Goal: Check status: Check status

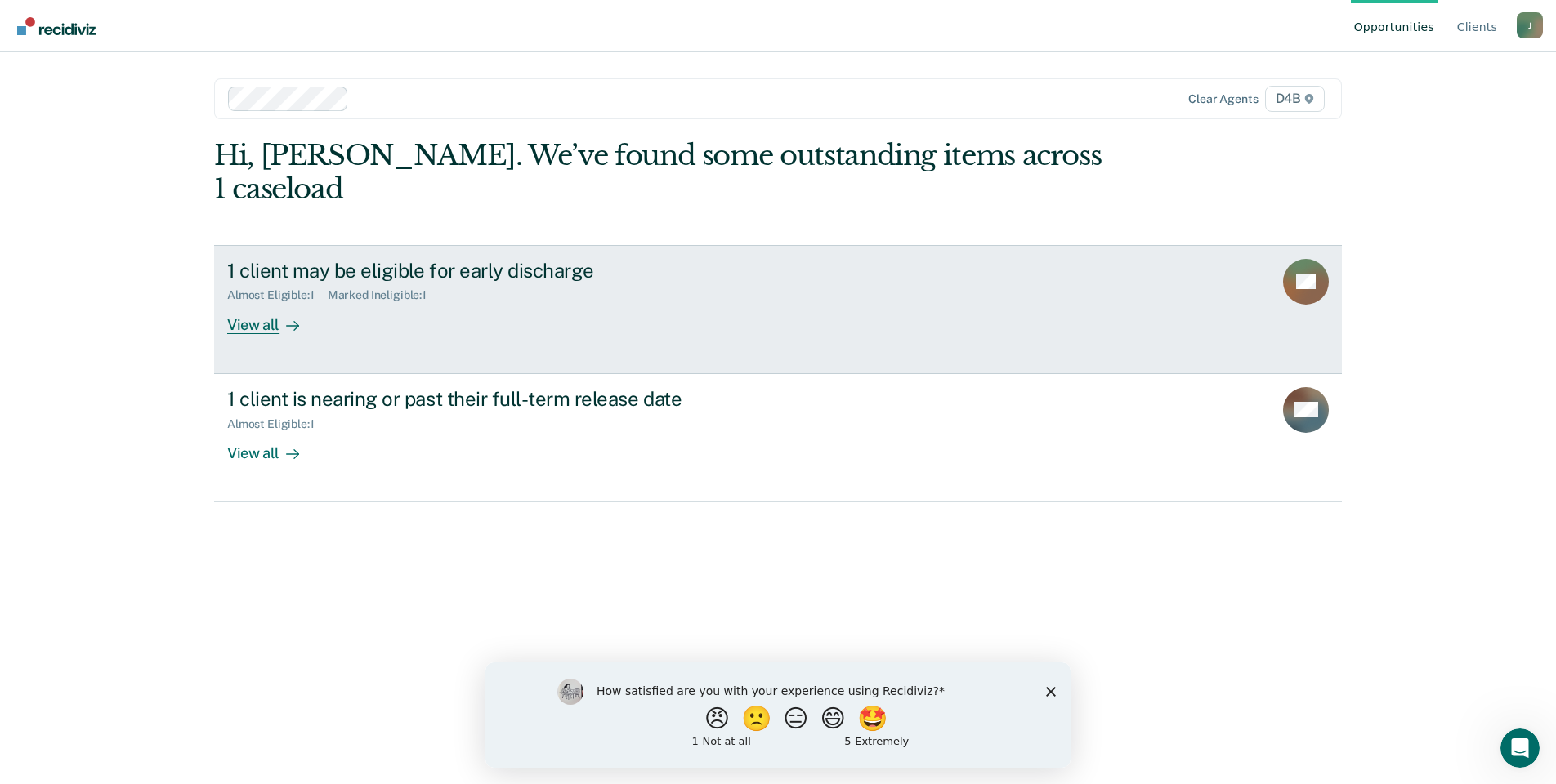
click at [254, 302] on div "View all" at bounding box center [272, 318] width 91 height 32
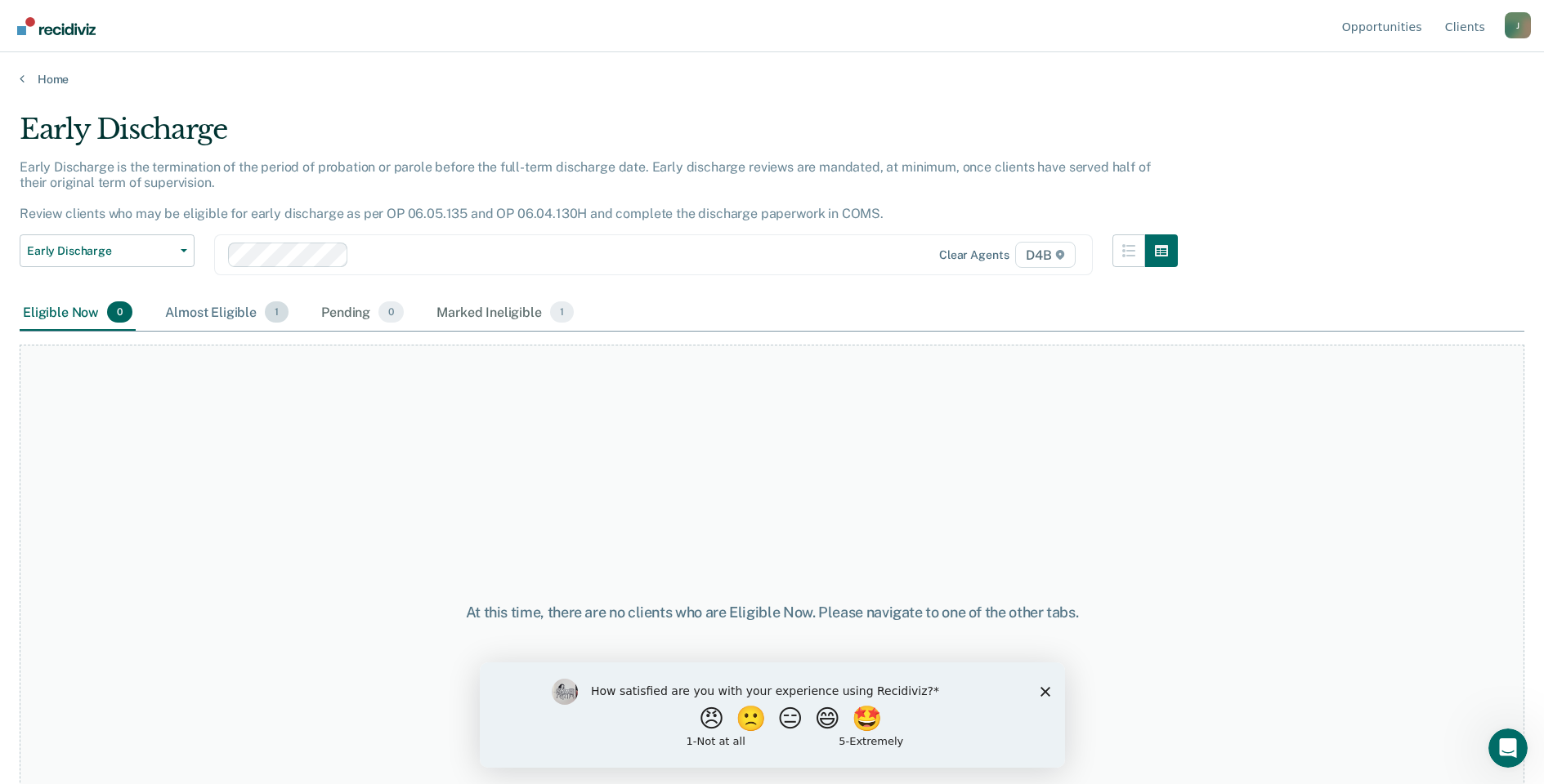
click at [221, 308] on div "Almost Eligible 1" at bounding box center [227, 312] width 130 height 36
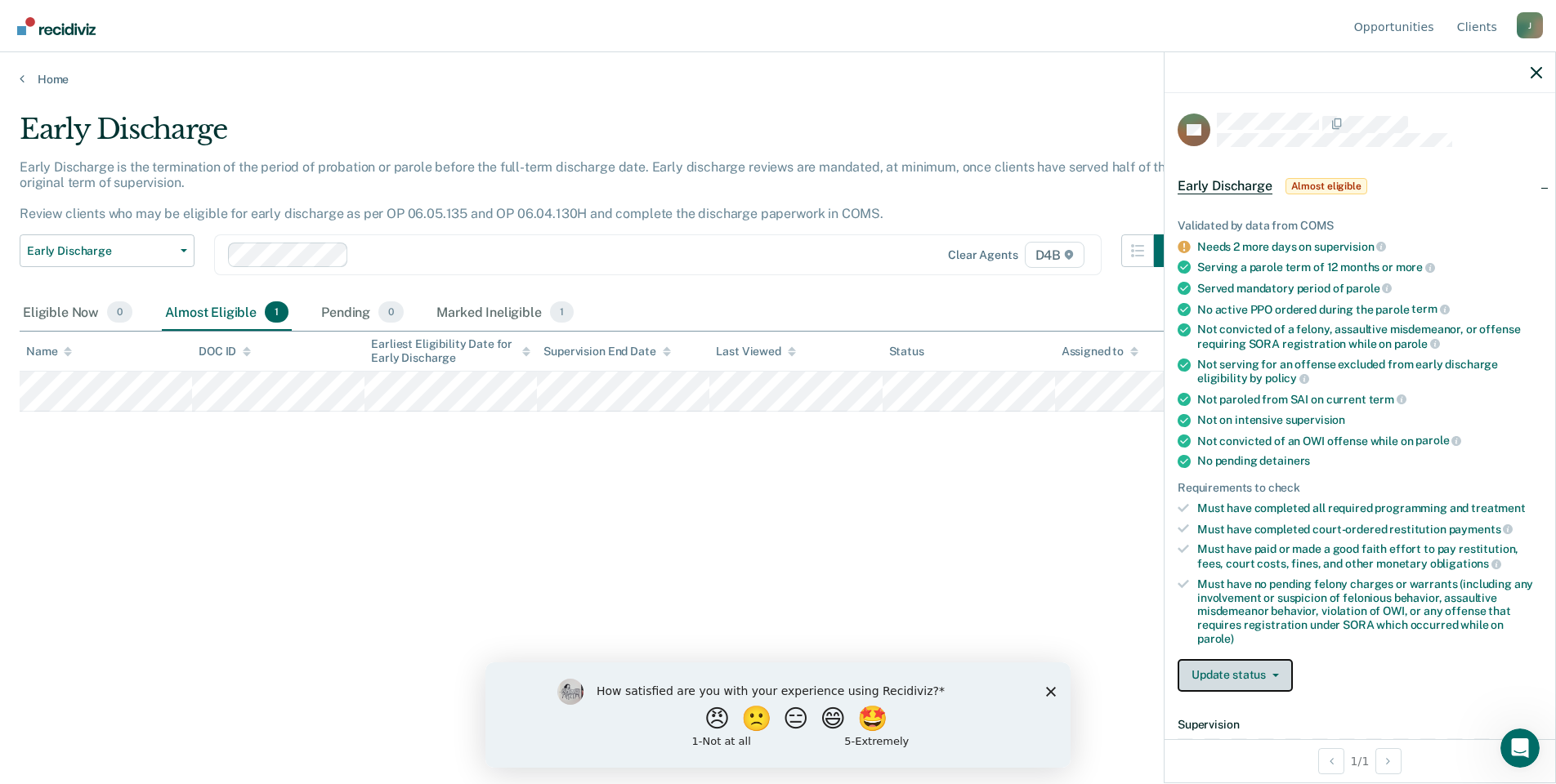
click at [1245, 665] on button "Update status" at bounding box center [1235, 675] width 115 height 33
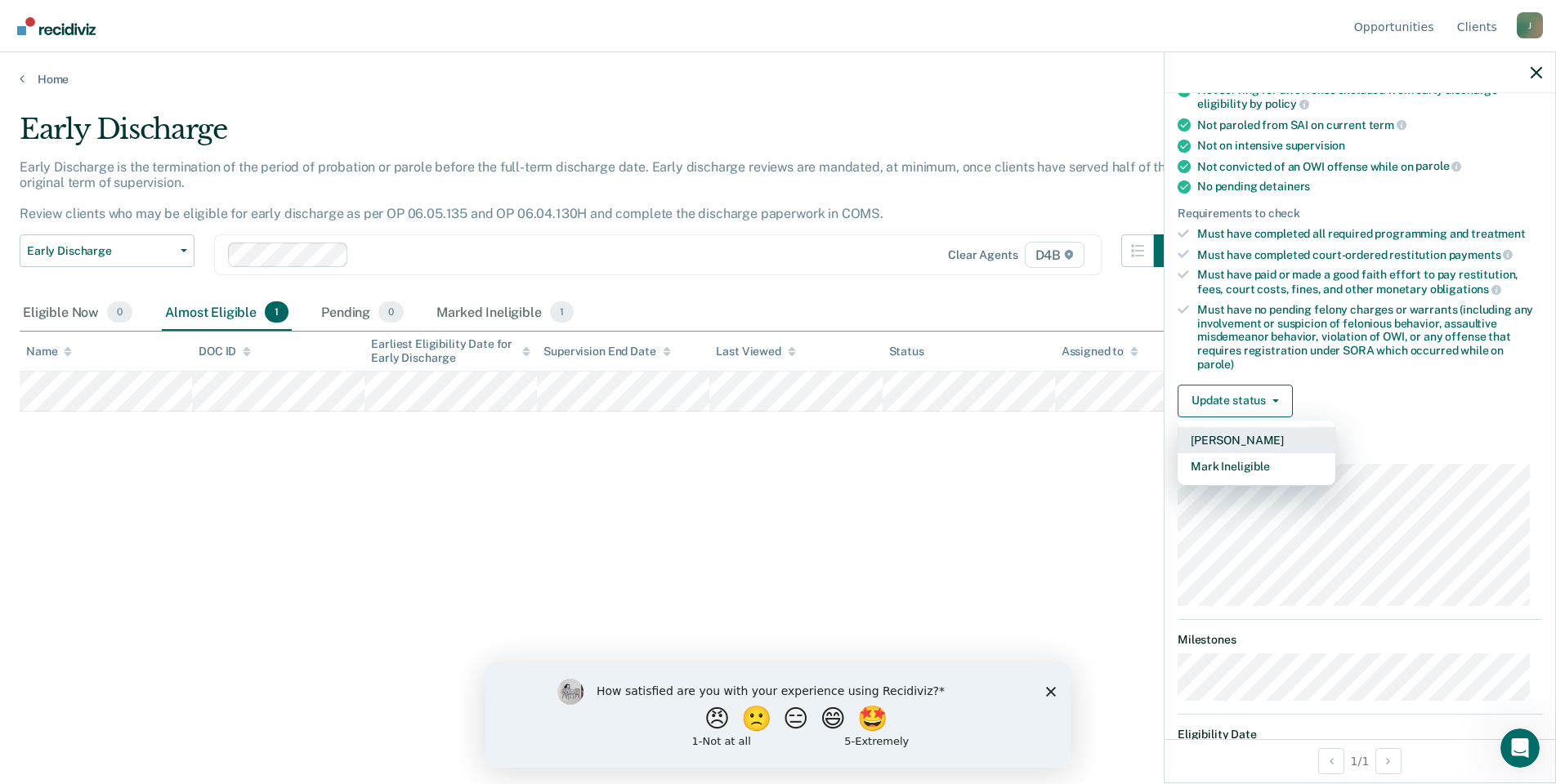
scroll to position [345, 0]
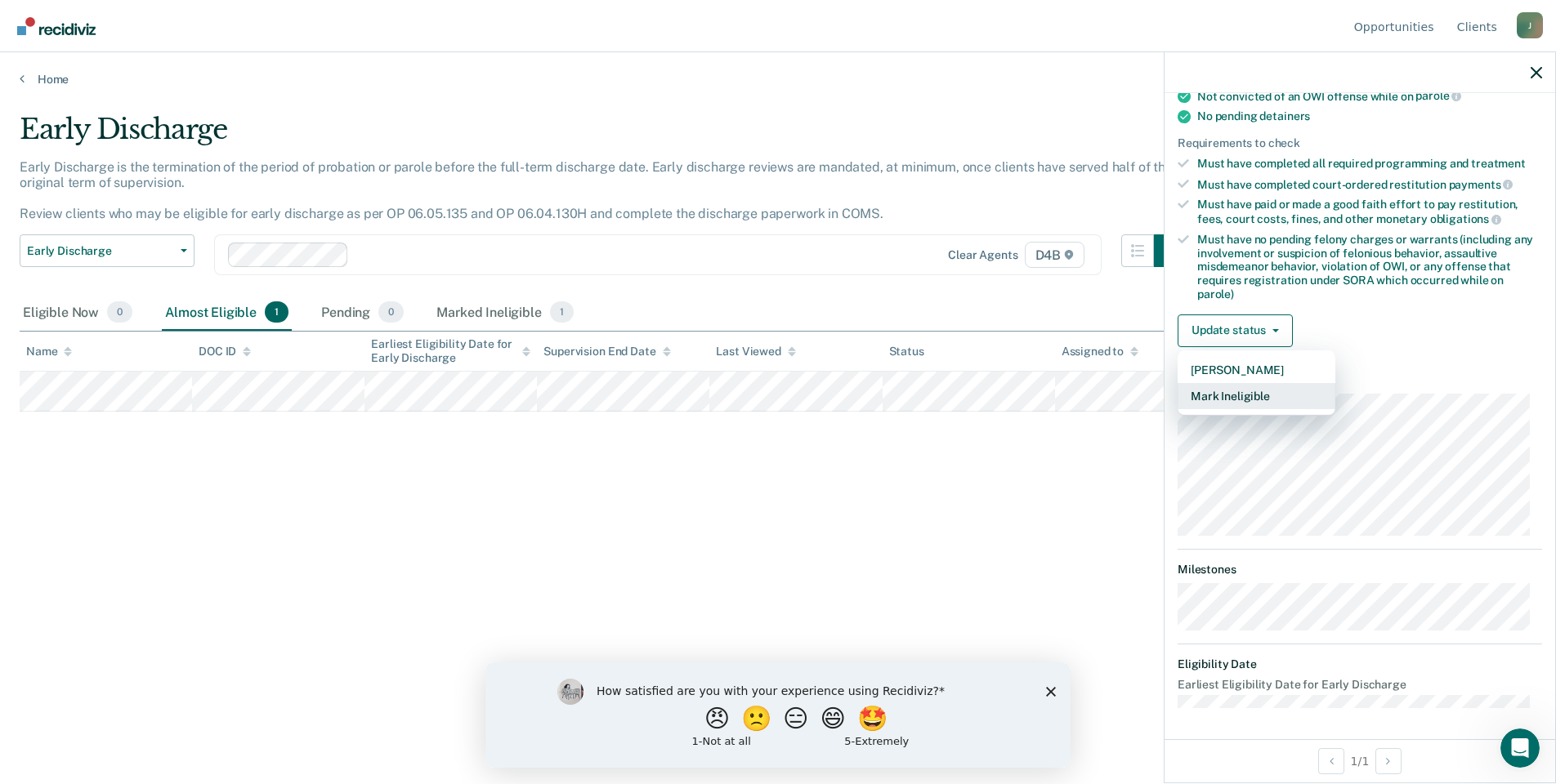
click at [1232, 394] on button "Mark Ineligible" at bounding box center [1256, 395] width 158 height 26
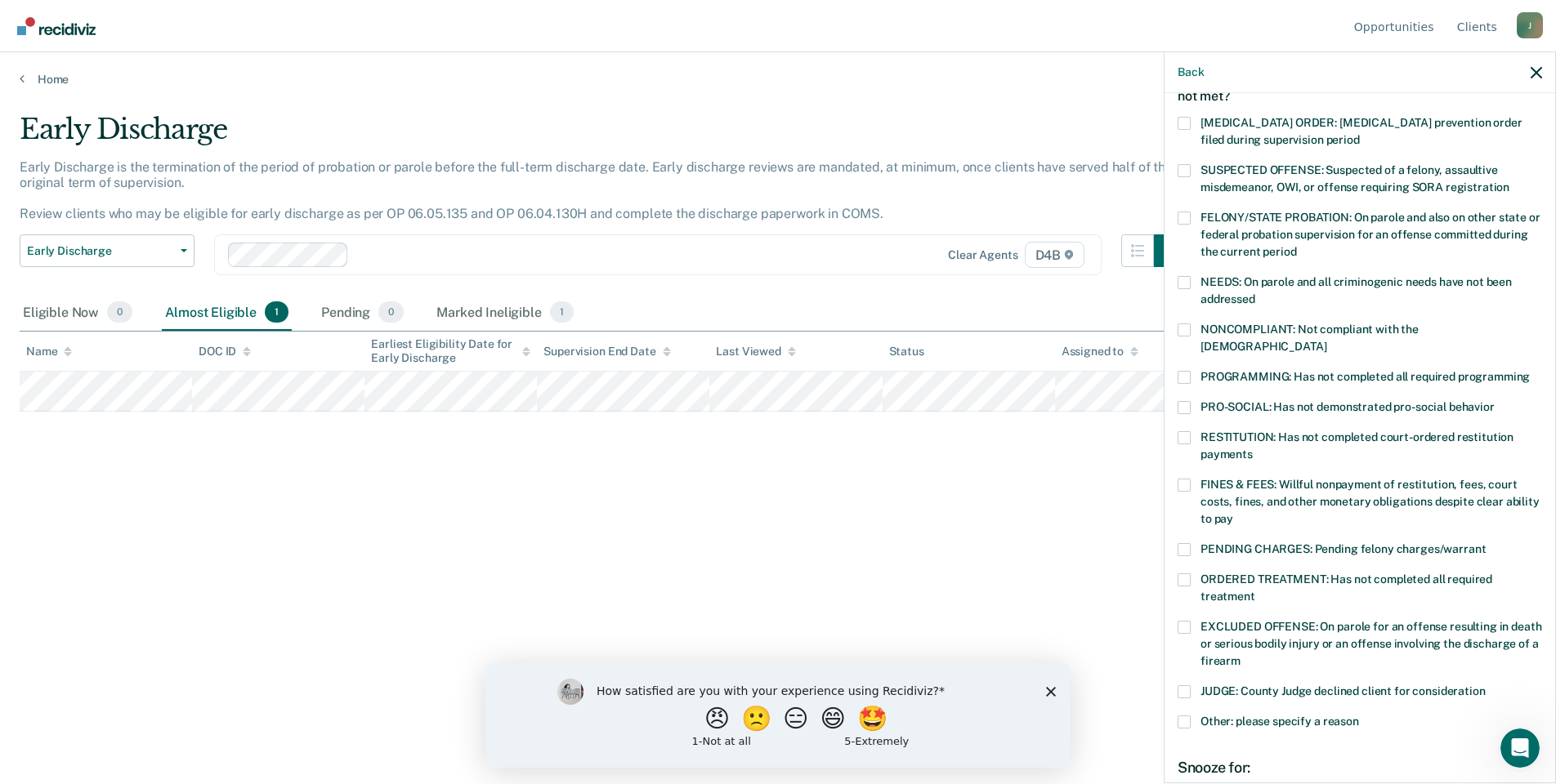
scroll to position [290, 0]
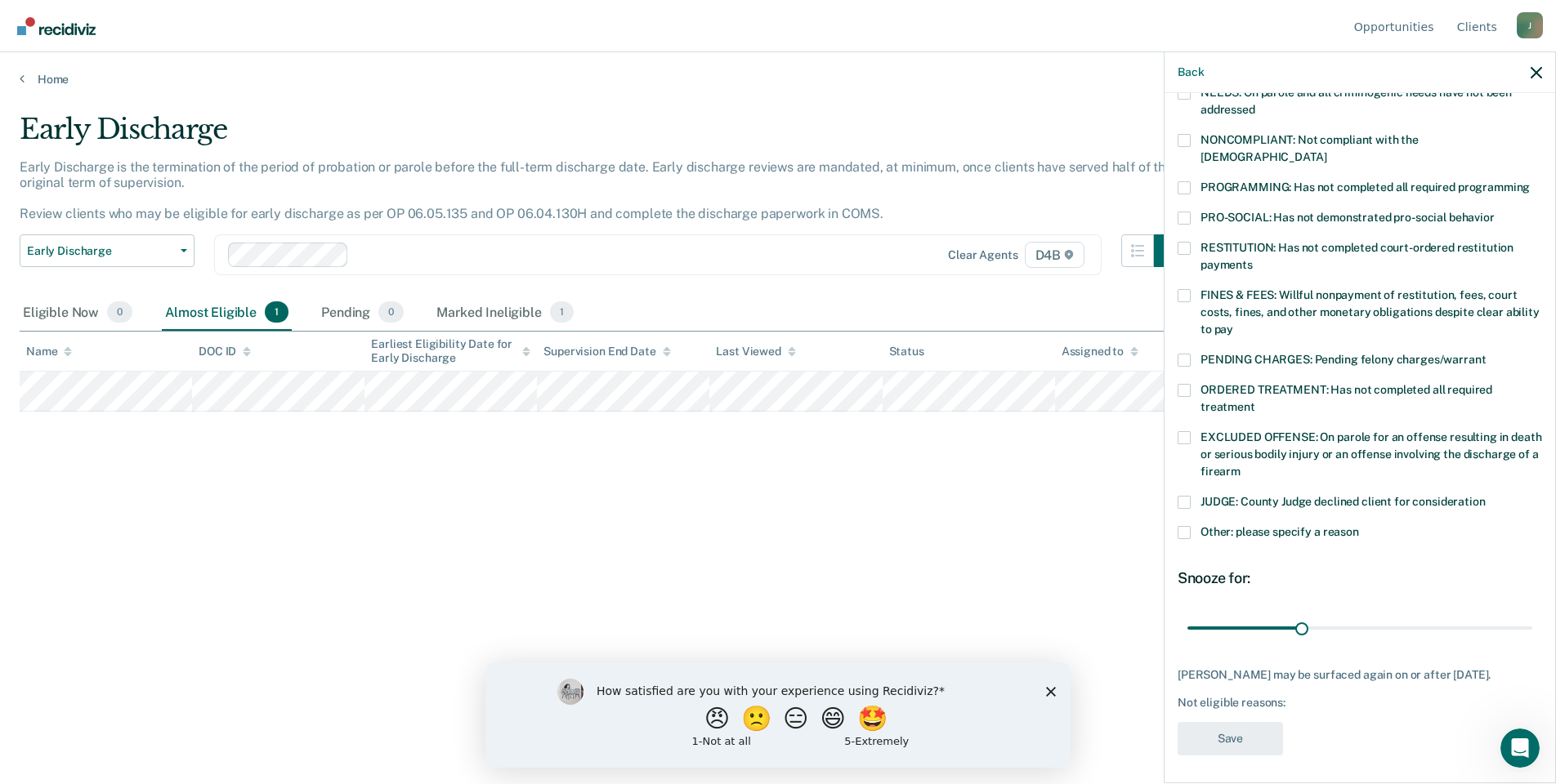
click at [1188, 526] on span at bounding box center [1184, 532] width 13 height 13
click at [1359, 526] on input "Other: please specify a reason" at bounding box center [1359, 526] width 0 height 0
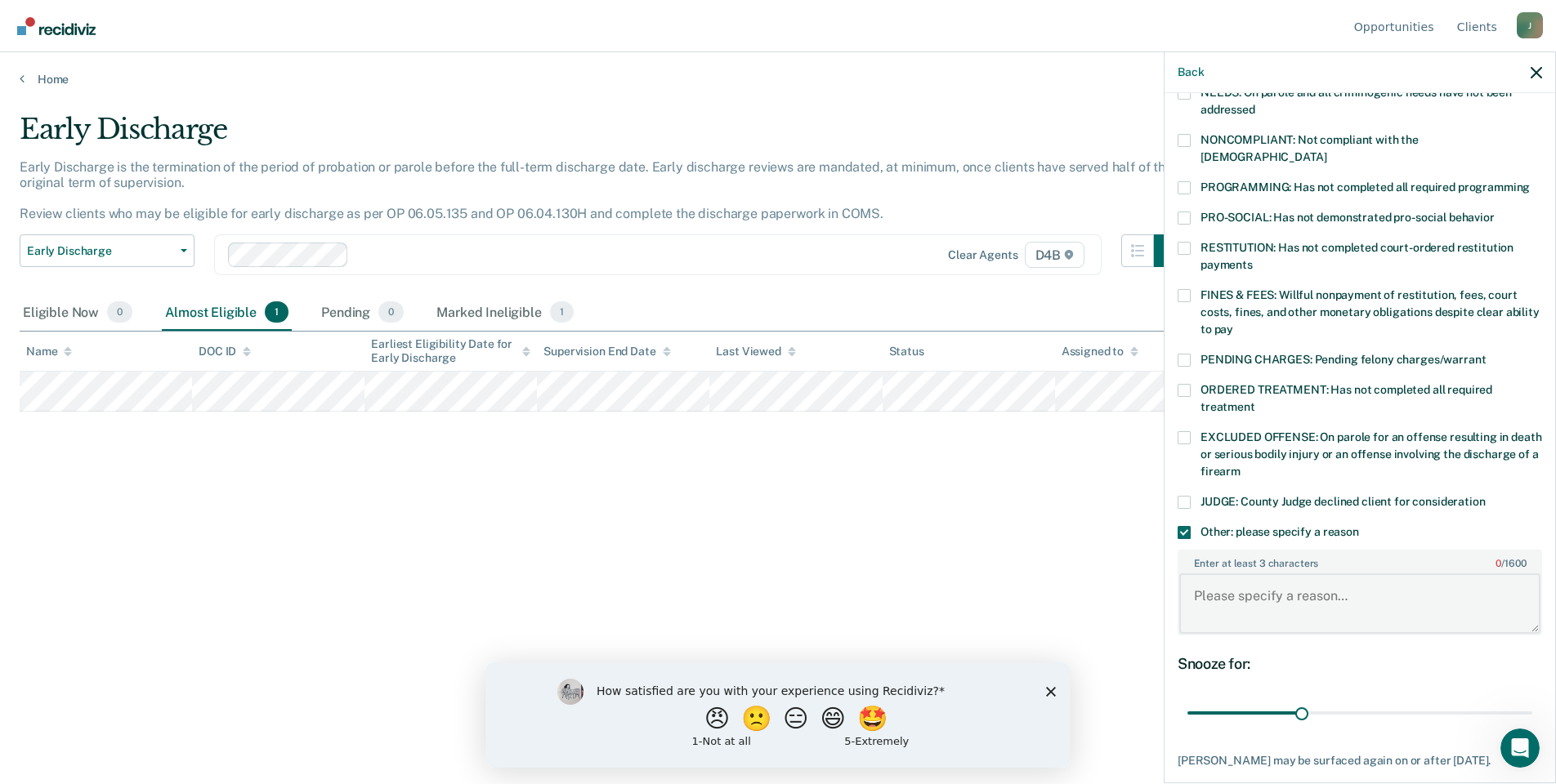
click at [1231, 585] on textarea "Enter at least 3 characters 0 / 1600" at bounding box center [1360, 604] width 362 height 60
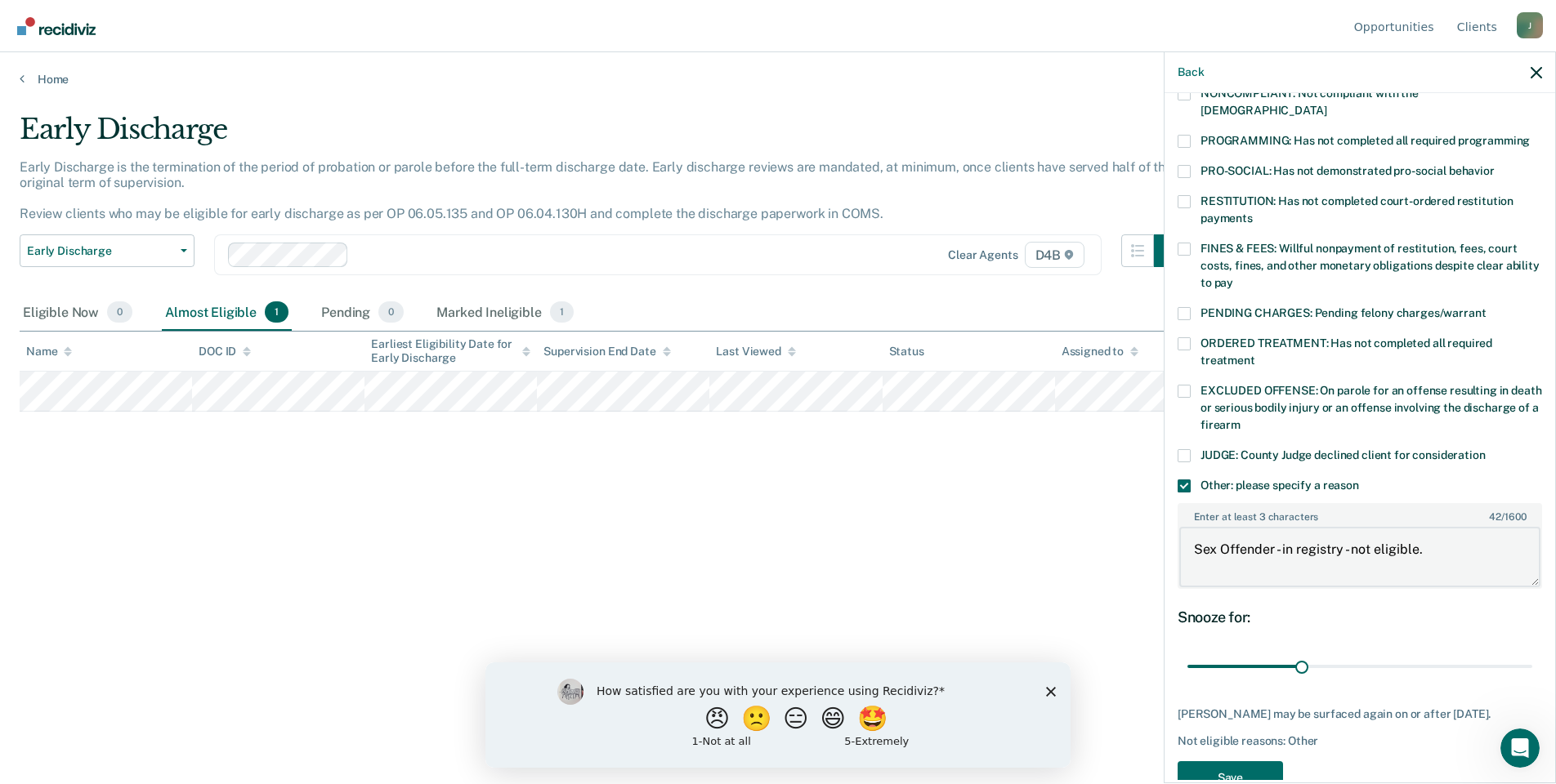
scroll to position [376, 0]
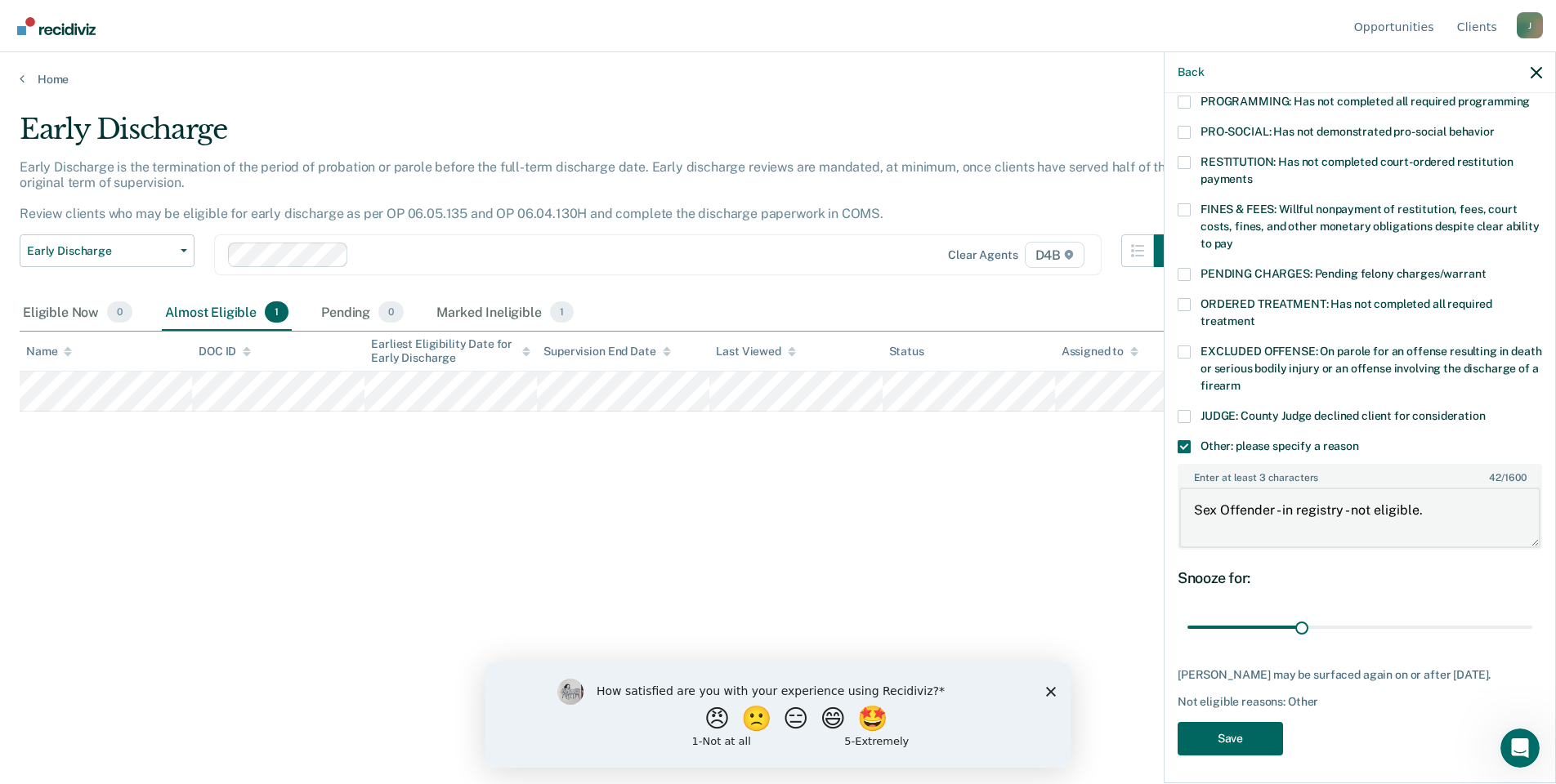
type textarea "Sex Offender - in registry - not eligible."
click at [1244, 733] on button "Save" at bounding box center [1230, 738] width 106 height 34
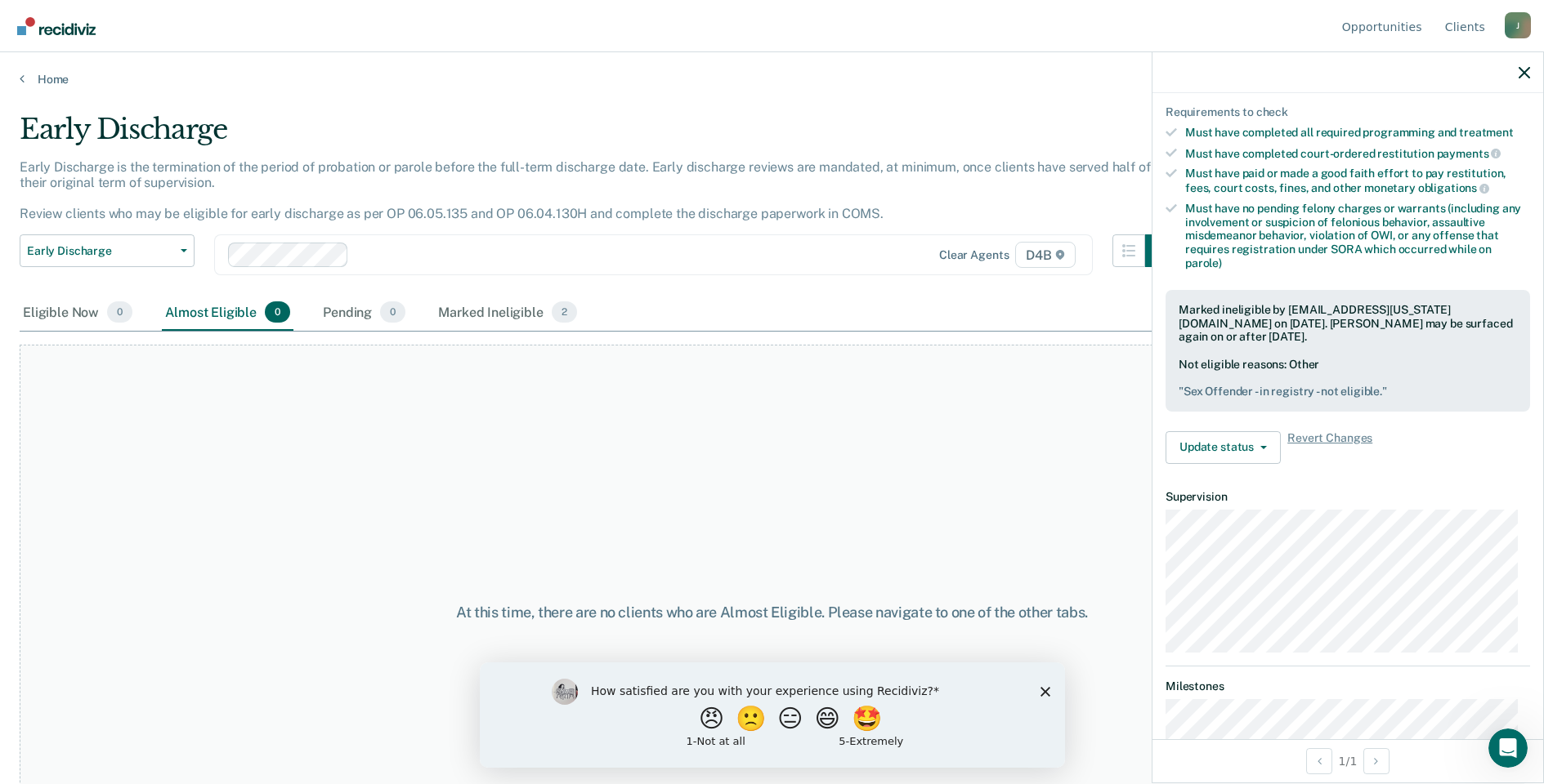
click at [1530, 76] on div at bounding box center [1347, 73] width 391 height 41
click at [1526, 77] on icon "button" at bounding box center [1524, 73] width 12 height 12
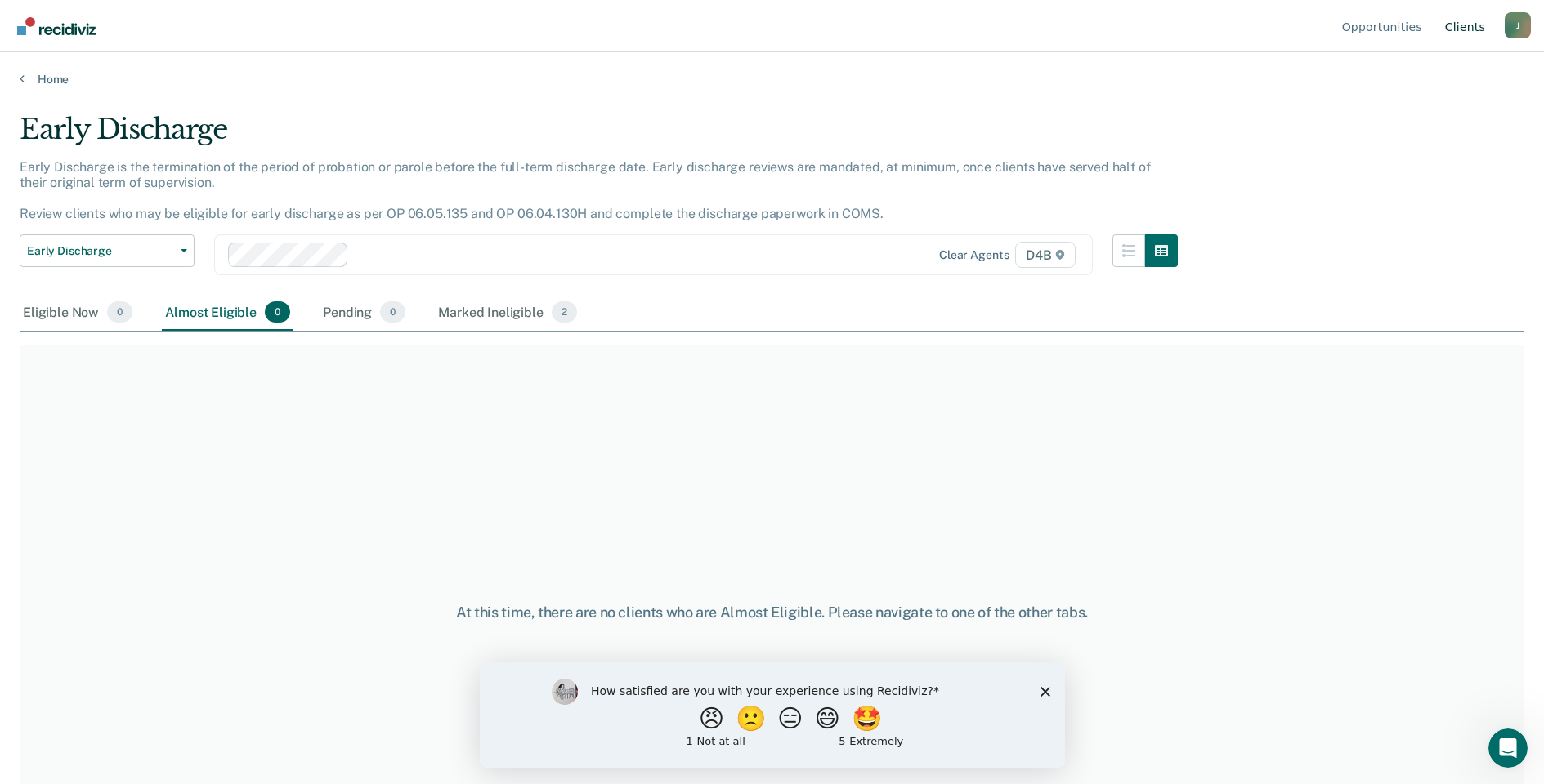
click at [1464, 25] on link "Client s" at bounding box center [1465, 26] width 47 height 52
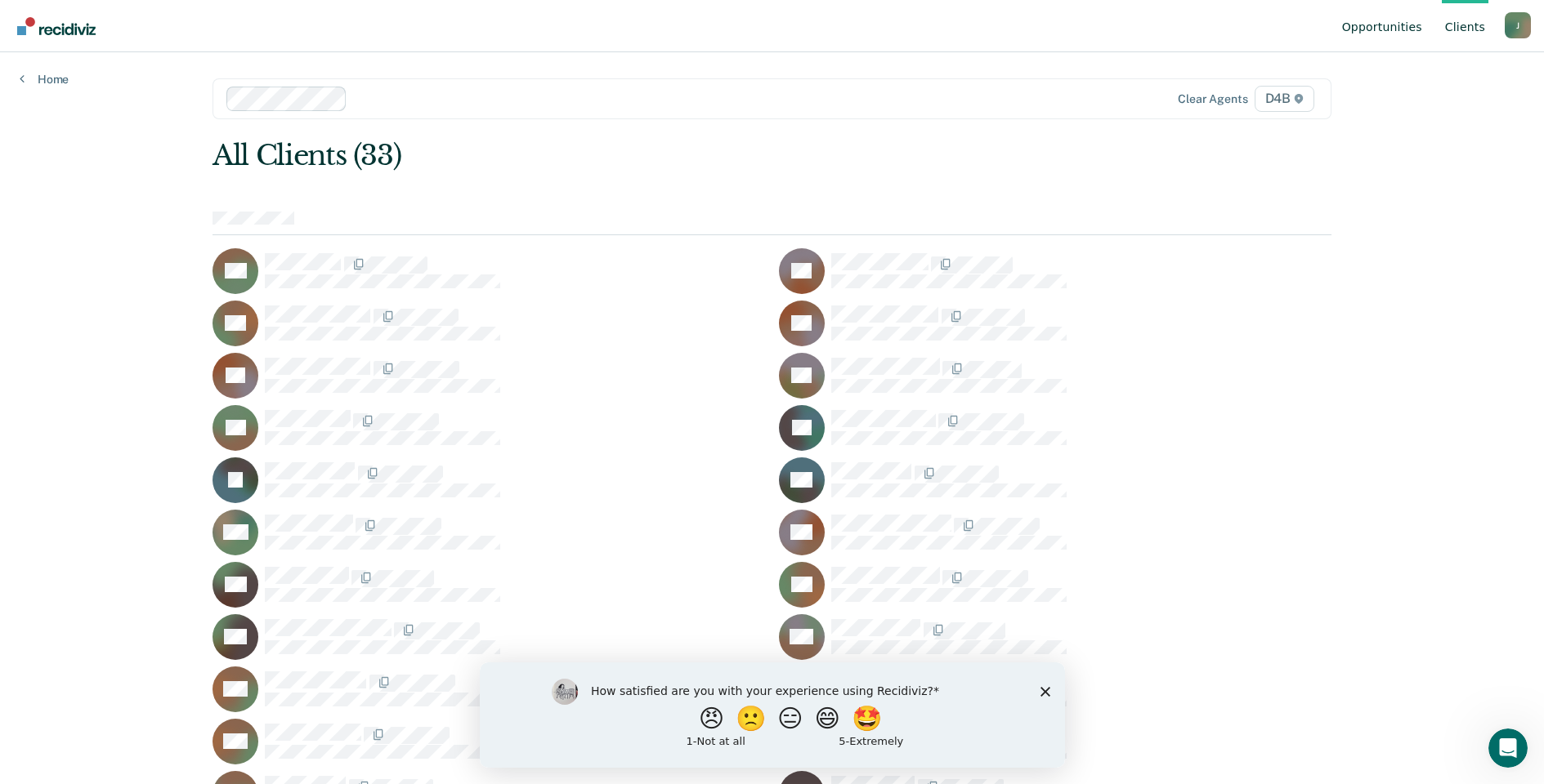
click at [1382, 29] on link "Opportunities" at bounding box center [1381, 26] width 86 height 52
